Goal: Task Accomplishment & Management: Manage account settings

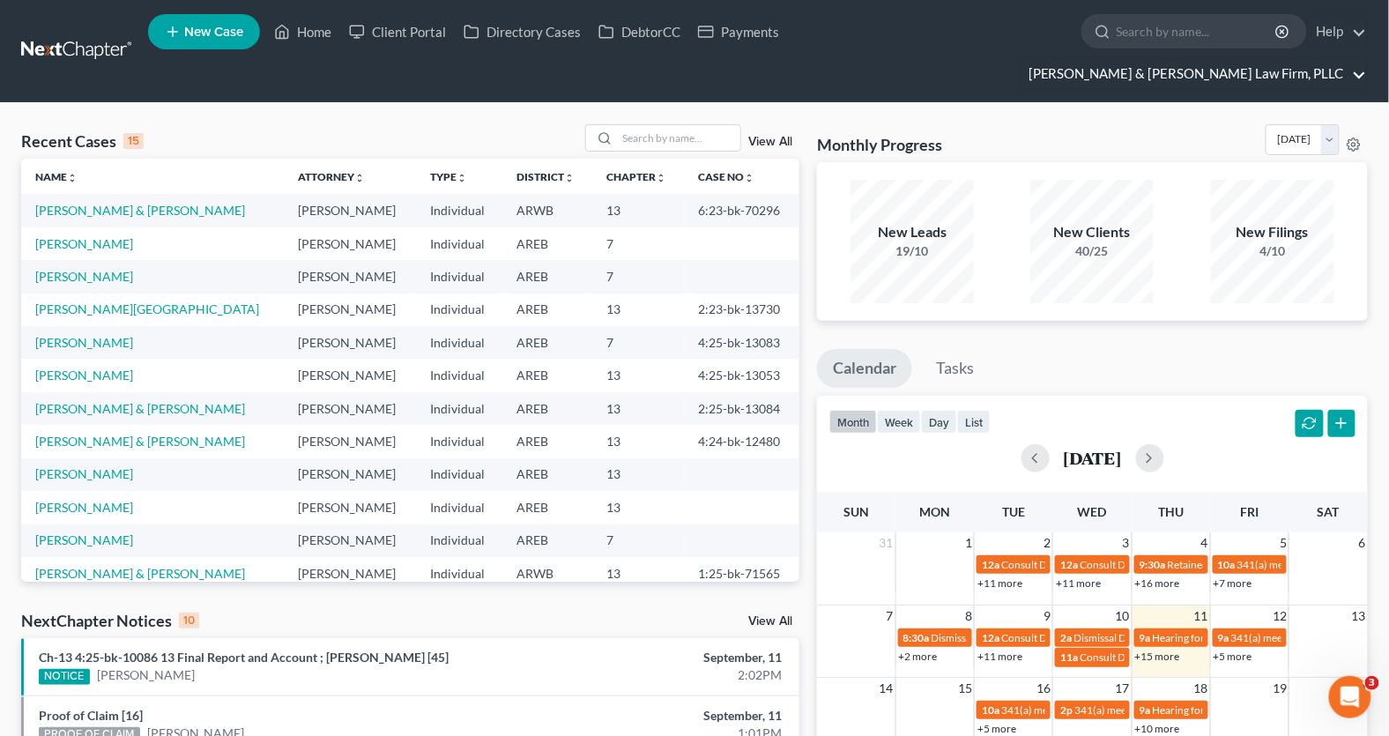
click at [1251, 58] on link "Lambert & Perry Law Firm, PLLC" at bounding box center [1193, 74] width 347 height 32
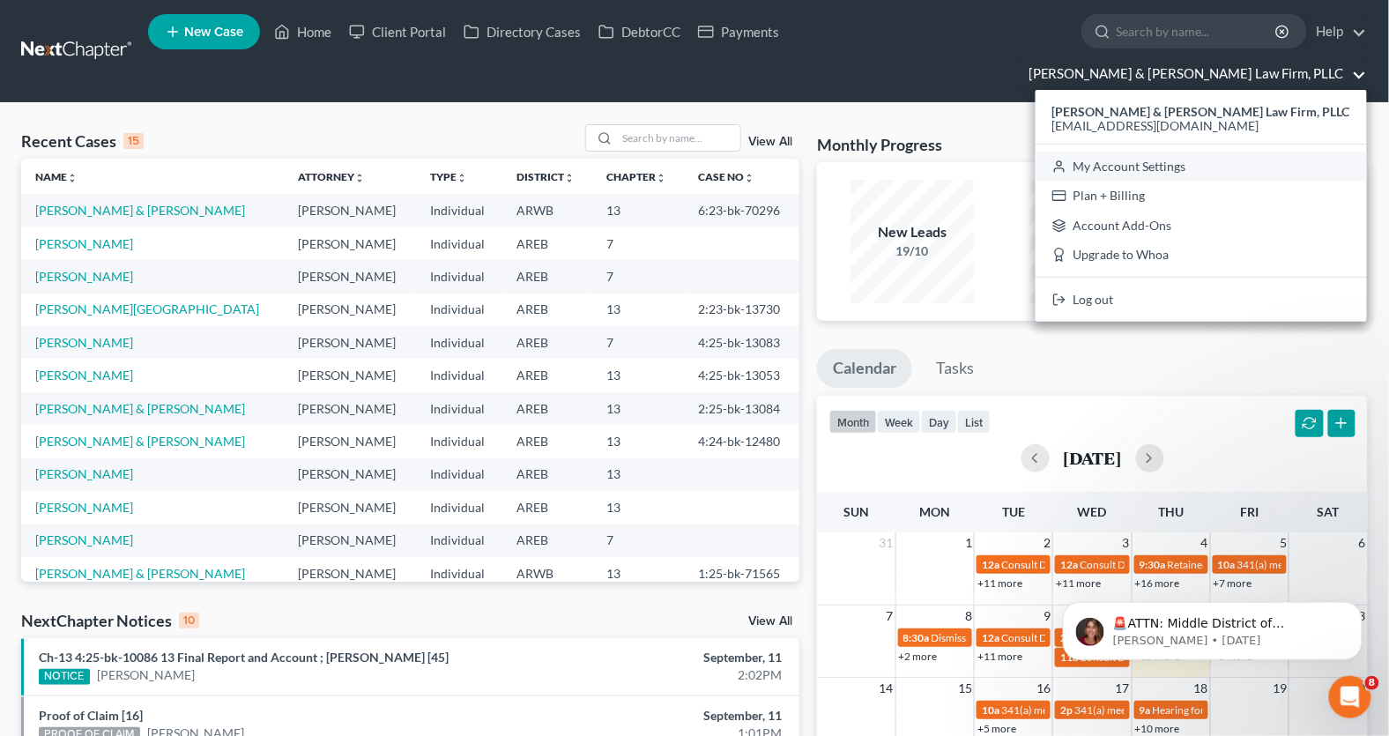
click at [1228, 152] on link "My Account Settings" at bounding box center [1201, 167] width 331 height 30
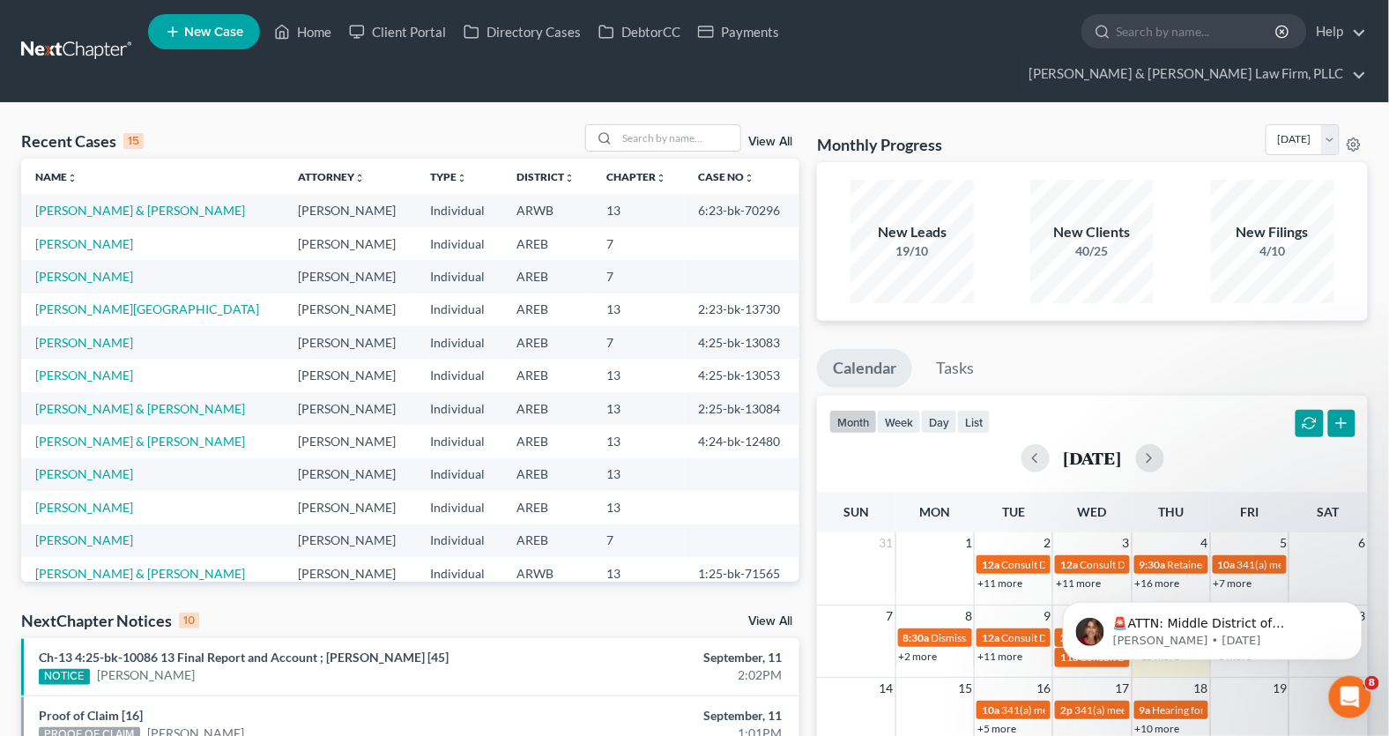
select select "5"
select select "23"
select select "2"
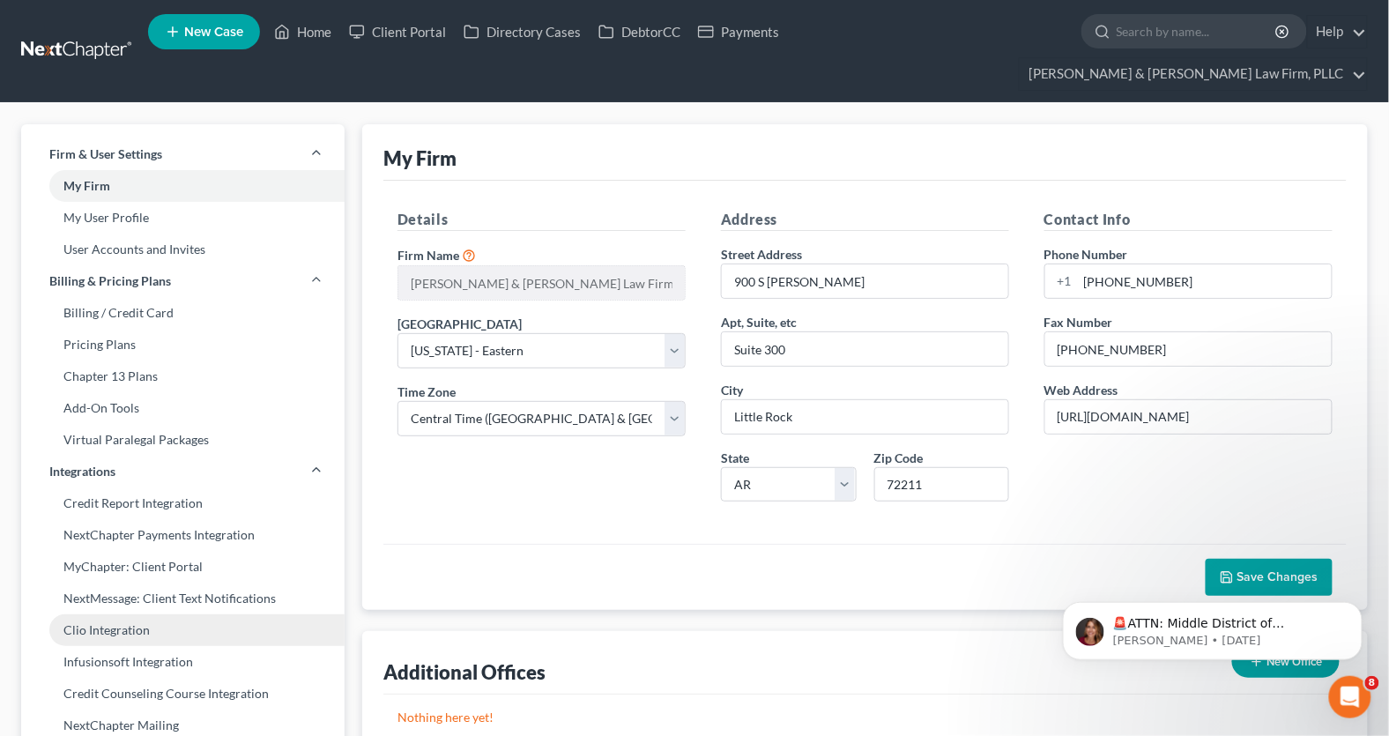
click at [98, 614] on link "Clio Integration" at bounding box center [183, 630] width 324 height 32
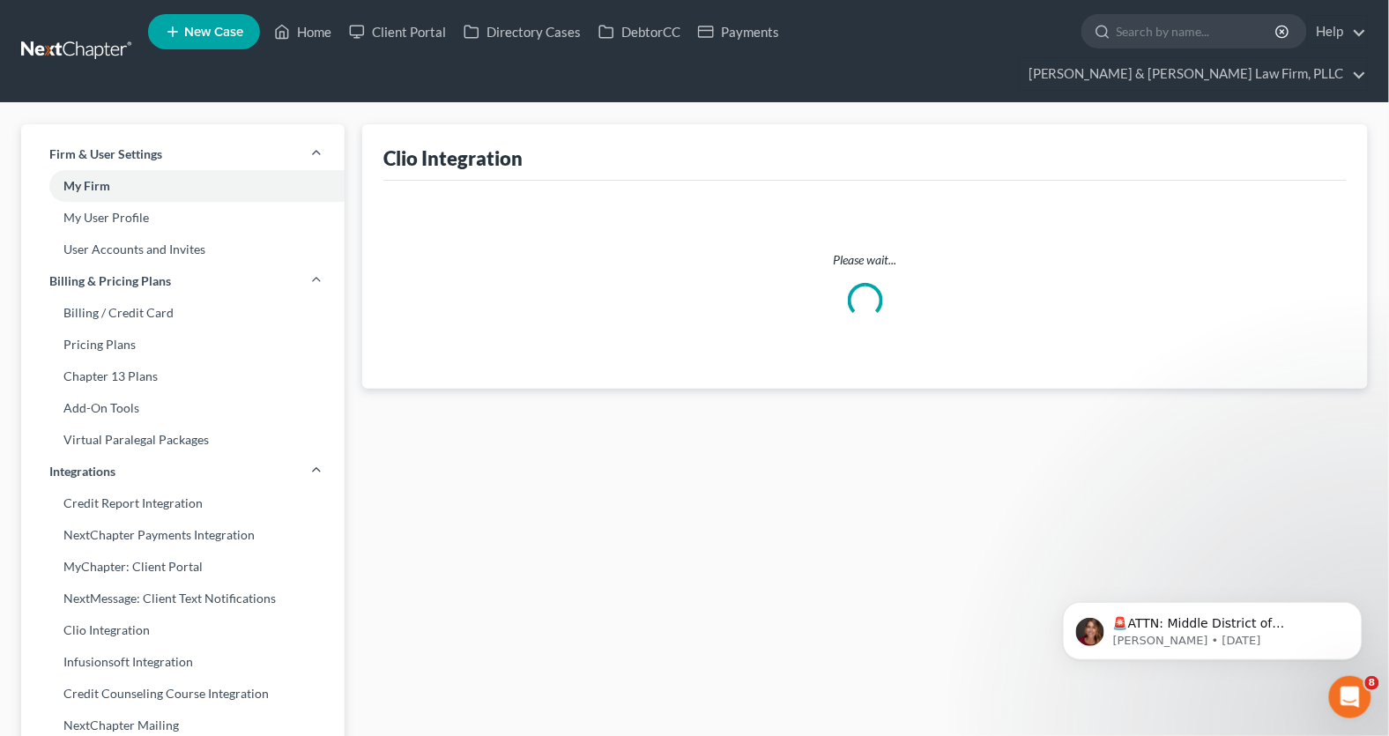
select select "1"
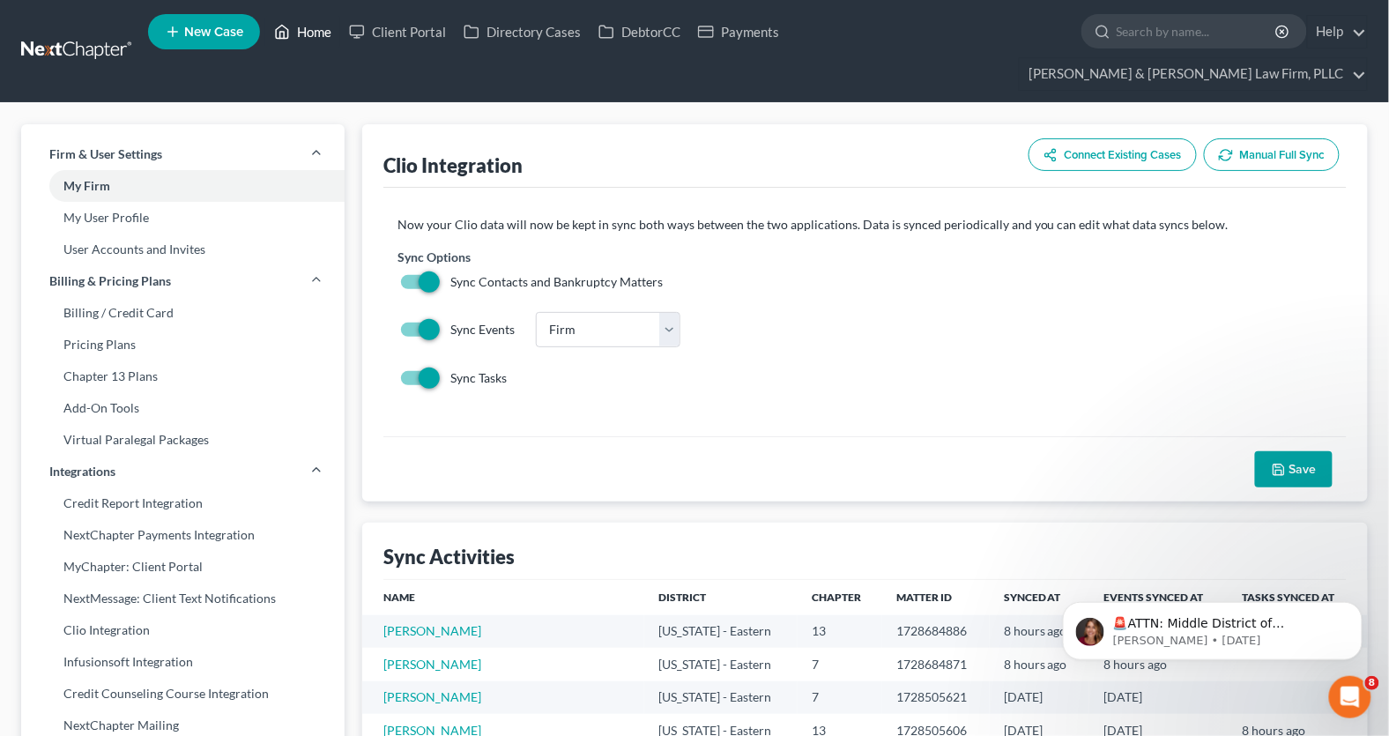
click at [319, 38] on link "Home" at bounding box center [302, 32] width 75 height 32
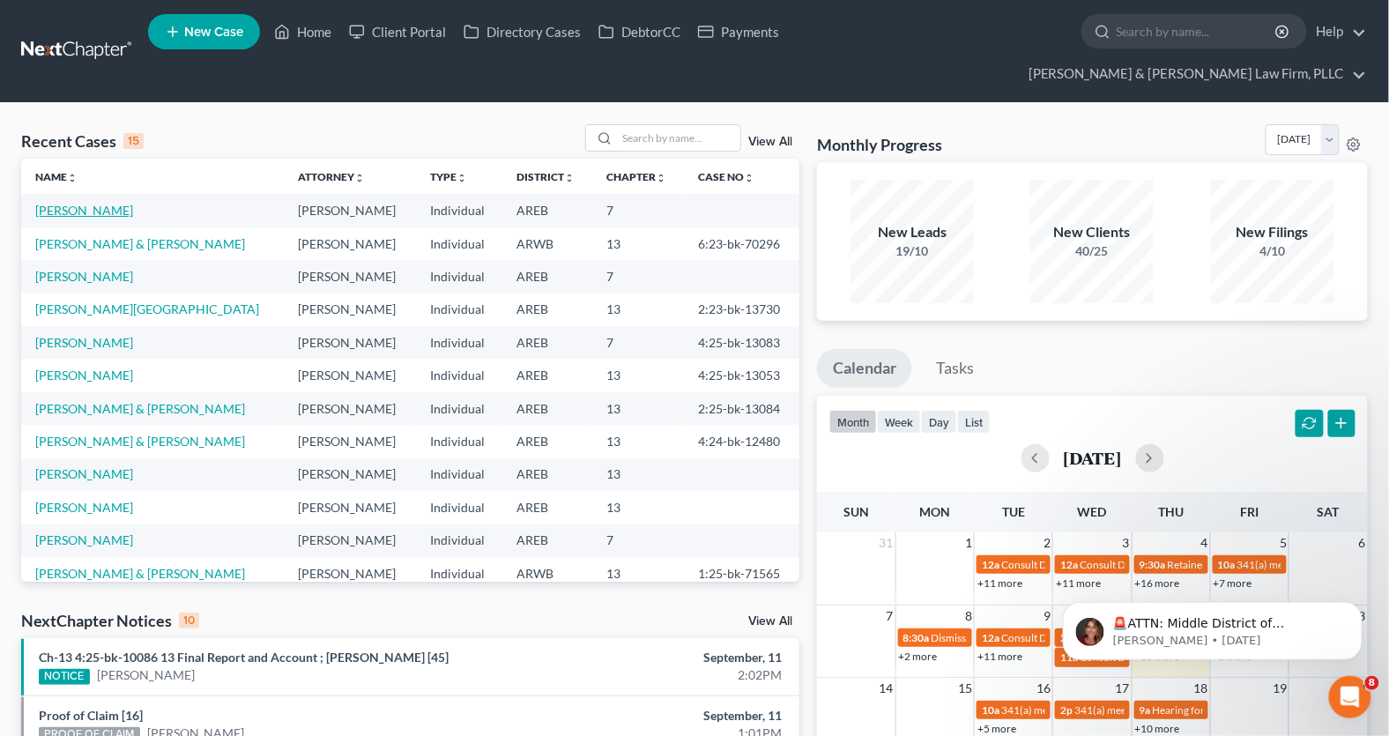
click at [88, 203] on link "Canser, Jasmine" at bounding box center [84, 210] width 98 height 15
select select "6"
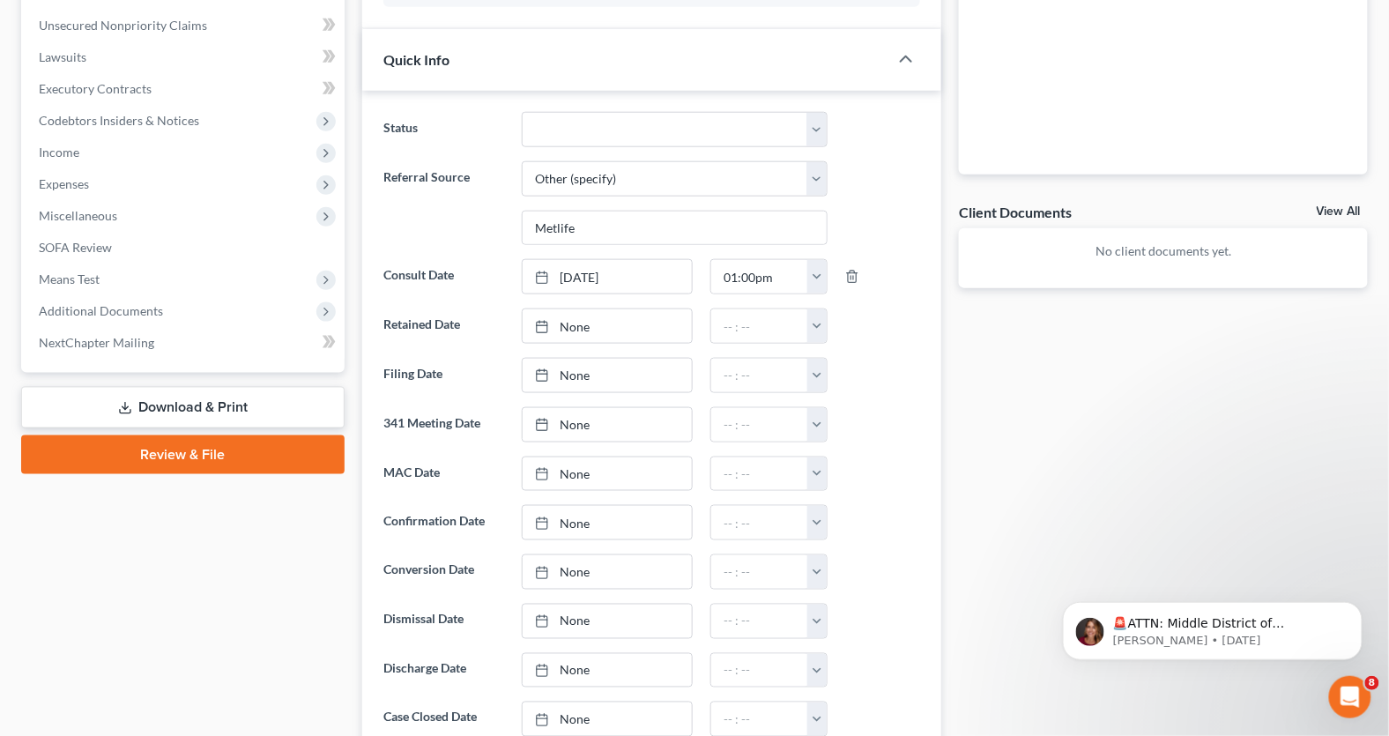
scroll to position [492, 0]
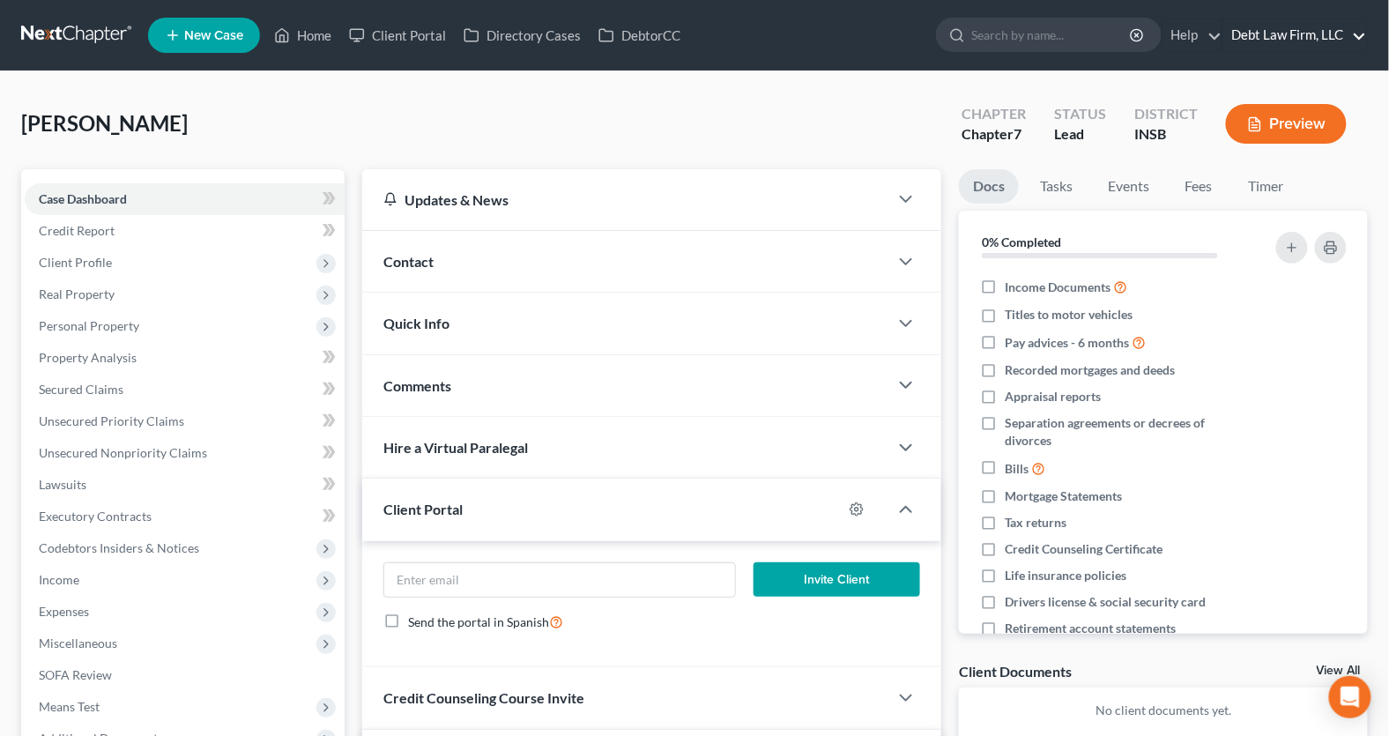
click at [1272, 34] on link "Debt Law Firm, LLC" at bounding box center [1296, 35] width 144 height 32
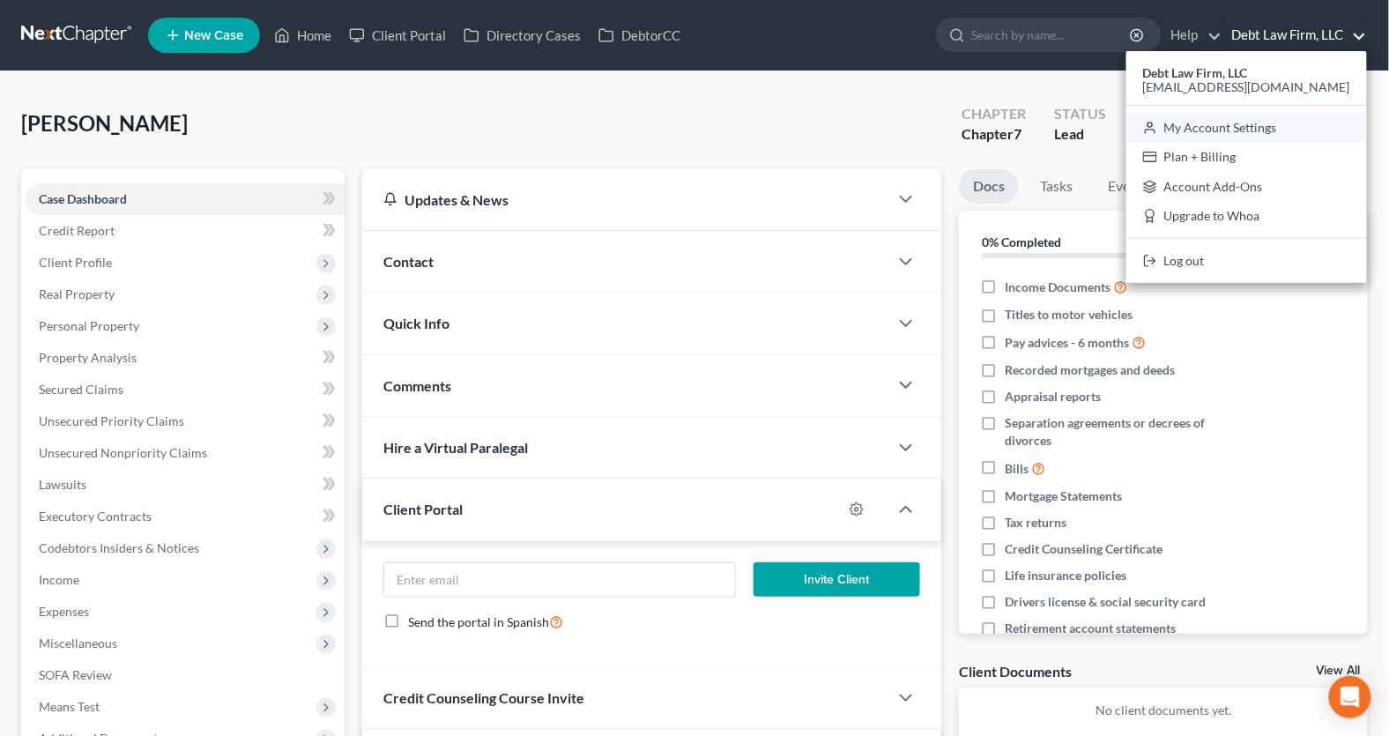
click at [1248, 132] on link "My Account Settings" at bounding box center [1247, 128] width 241 height 30
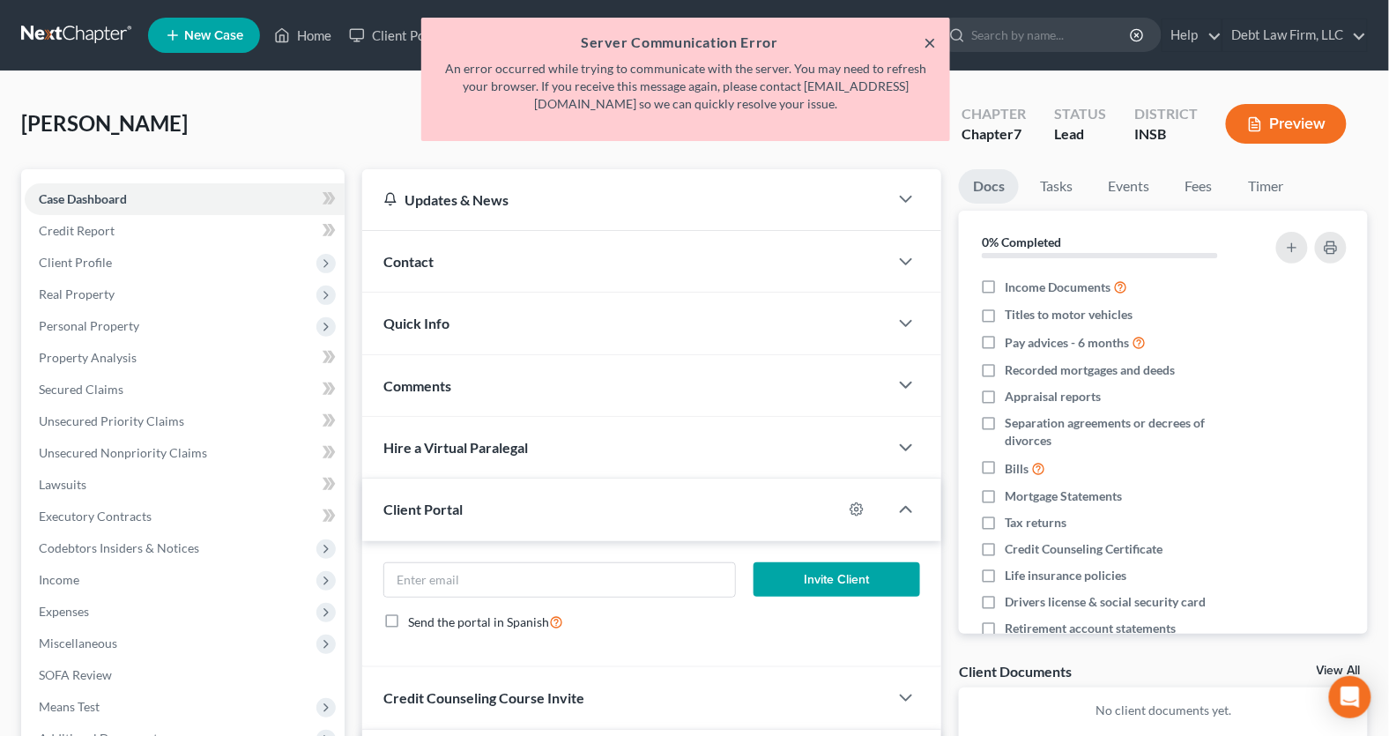
click at [927, 44] on button "×" at bounding box center [930, 42] width 12 height 21
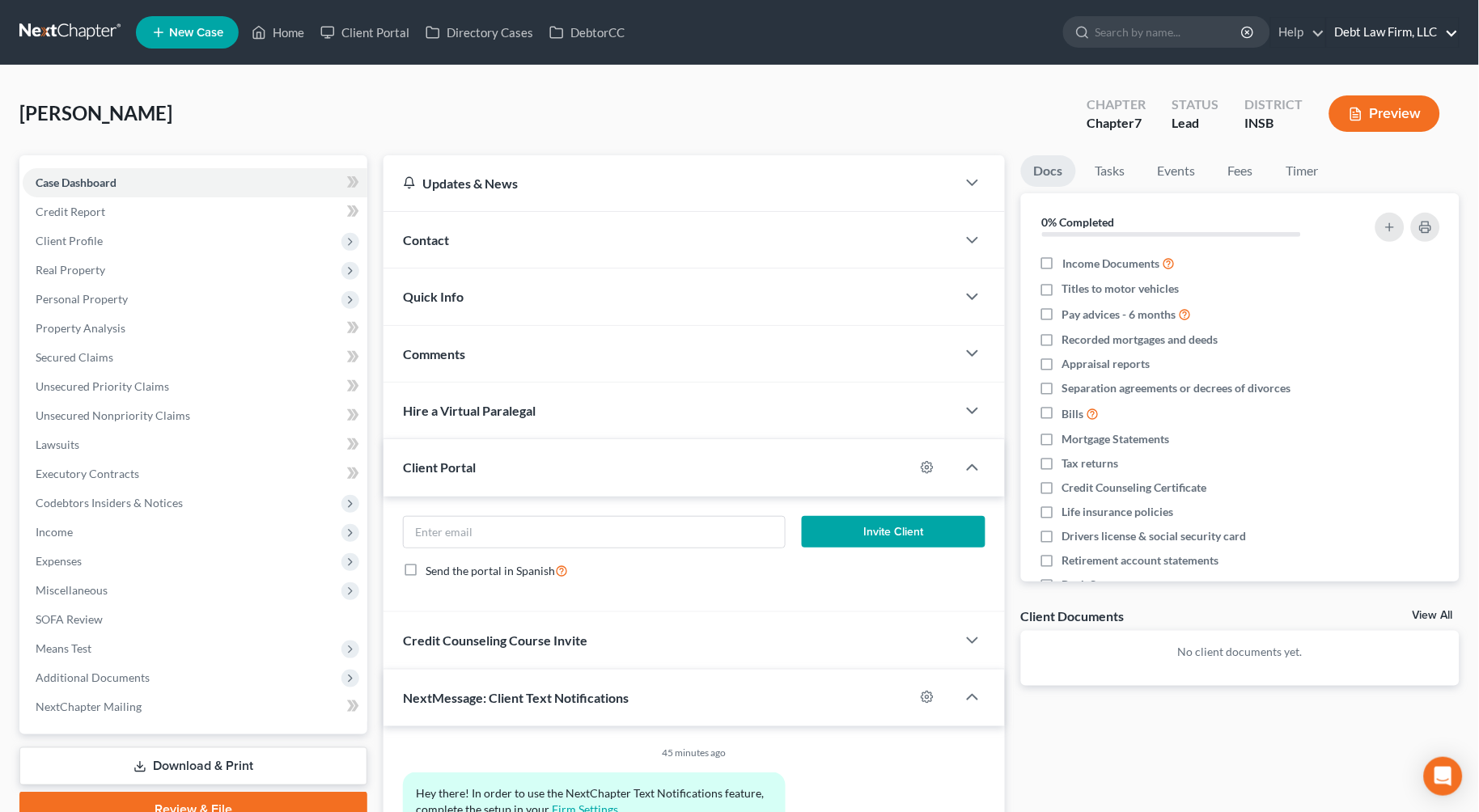
click at [1274, 30] on link "Debt Law Firm, LLC" at bounding box center [1394, 32] width 132 height 29
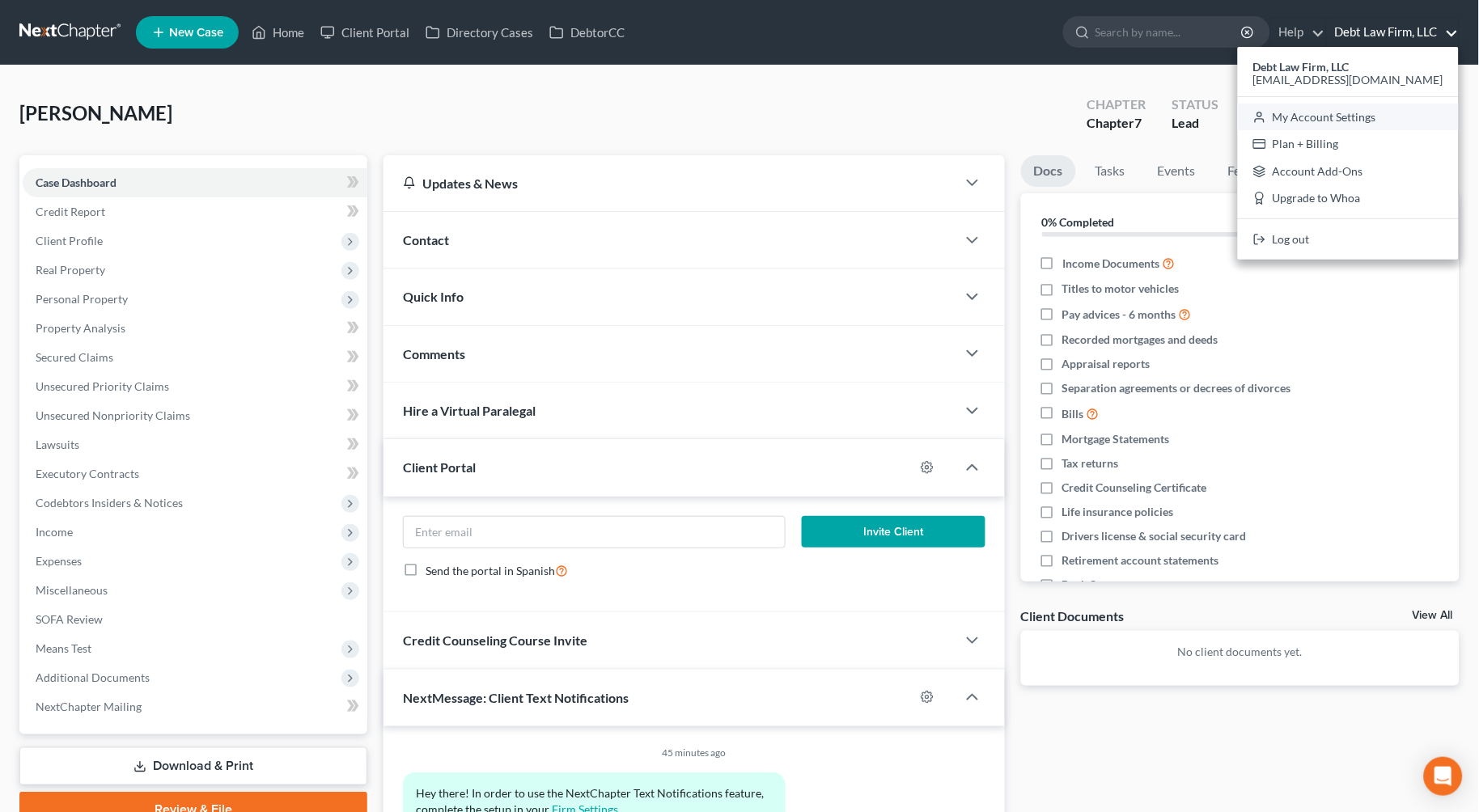
click at [1274, 111] on link "My Account Settings" at bounding box center [1349, 117] width 221 height 28
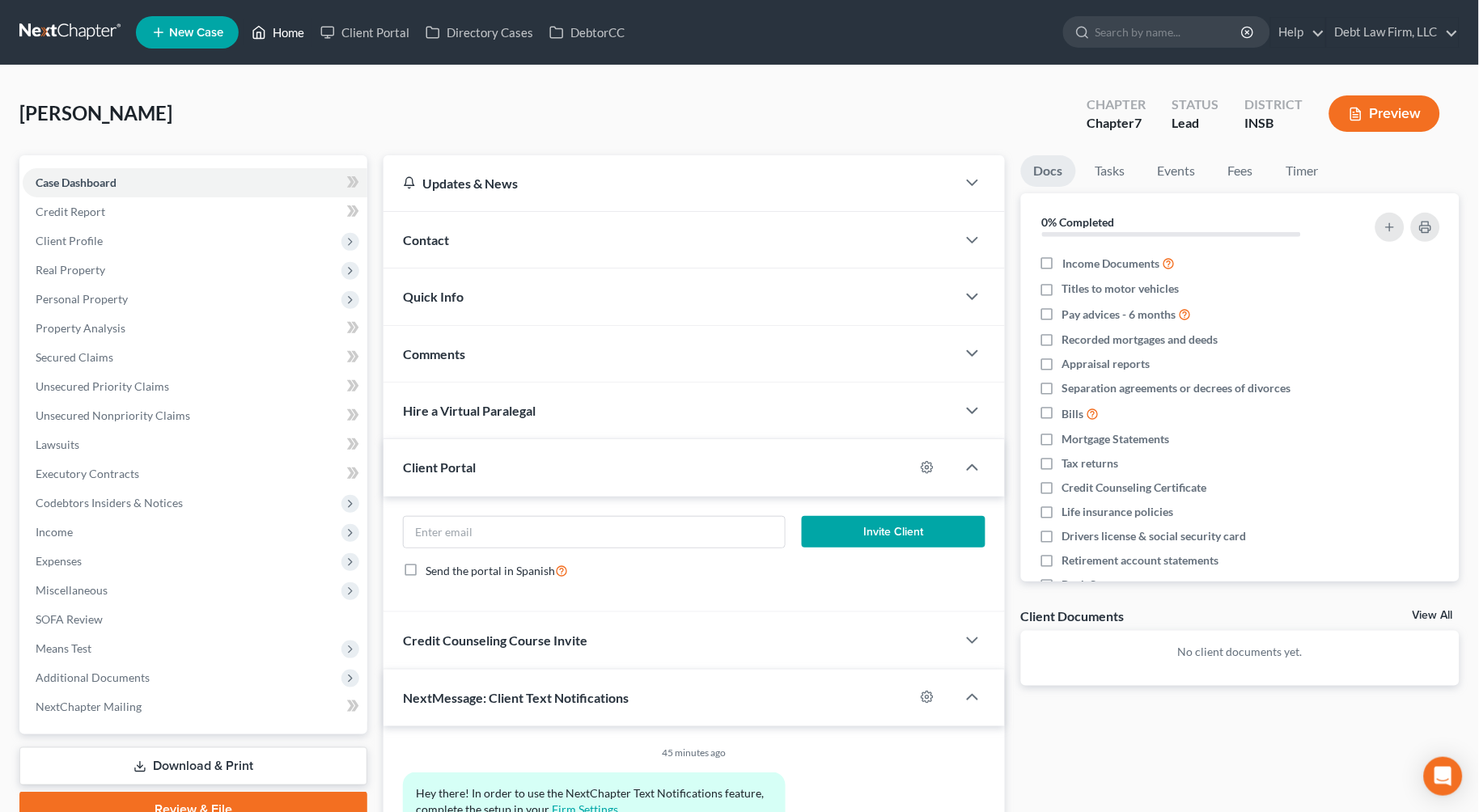
click at [284, 36] on link "Home" at bounding box center [277, 32] width 69 height 29
